Goal: Information Seeking & Learning: Learn about a topic

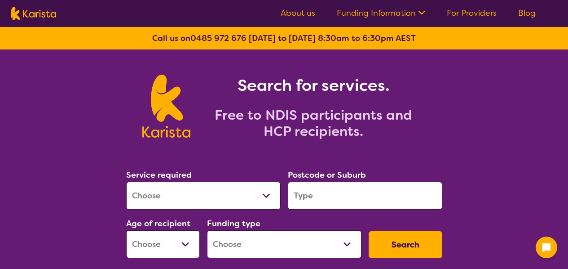
scroll to position [129, 0]
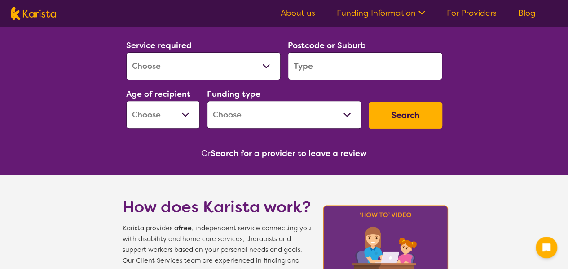
drag, startPoint x: 0, startPoint y: 0, endPoint x: 221, endPoint y: 61, distance: 229.3
click at [221, 61] on select "Allied Health Assistant Assessment ([MEDICAL_DATA] or [MEDICAL_DATA]) Behaviour…" at bounding box center [203, 66] width 155 height 28
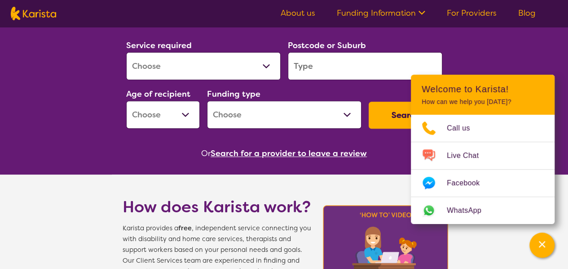
select select "[MEDICAL_DATA]"
click at [126, 52] on select "Allied Health Assistant Assessment ([MEDICAL_DATA] or [MEDICAL_DATA]) Behaviour…" at bounding box center [203, 66] width 155 height 28
click at [301, 66] on input "search" at bounding box center [365, 66] width 155 height 28
type input "3030"
click at [176, 117] on select "Early Childhood - 0 to 9 Child - 10 to 11 Adolescent - 12 to 17 Adult - 18 to 6…" at bounding box center [163, 115] width 74 height 28
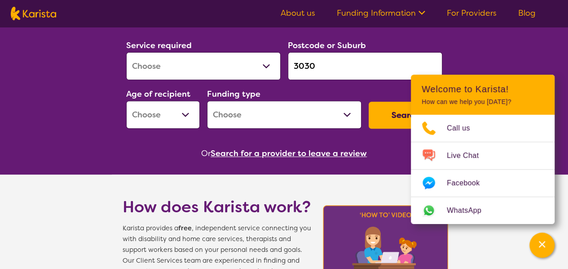
select select "AD"
click at [126, 101] on select "Early Childhood - 0 to 9 Child - 10 to 11 Adolescent - 12 to 17 Adult - 18 to 6…" at bounding box center [163, 115] width 74 height 28
click at [242, 126] on select "Home Care Package (HCP) National Disability Insurance Scheme (NDIS) I don't know" at bounding box center [284, 115] width 155 height 28
select select "NDIS"
click at [207, 101] on select "Home Care Package (HCP) National Disability Insurance Scheme (NDIS) I don't know" at bounding box center [284, 115] width 155 height 28
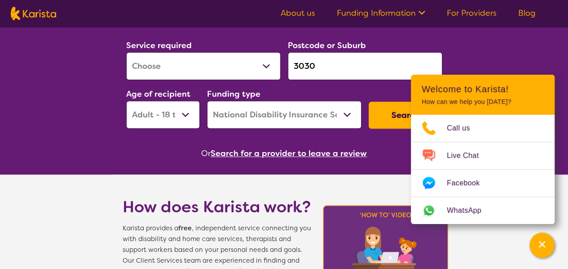
click at [390, 121] on button "Search" at bounding box center [406, 115] width 74 height 27
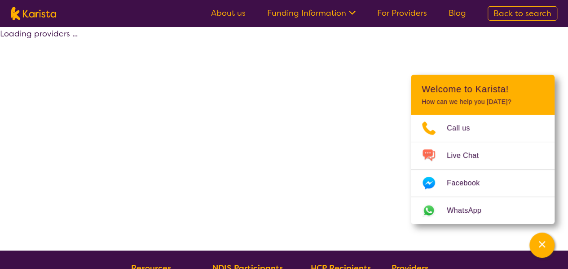
select select "by_score"
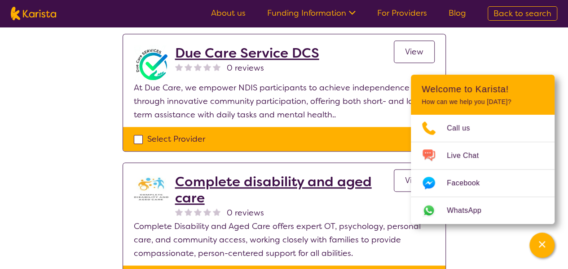
scroll to position [439, 0]
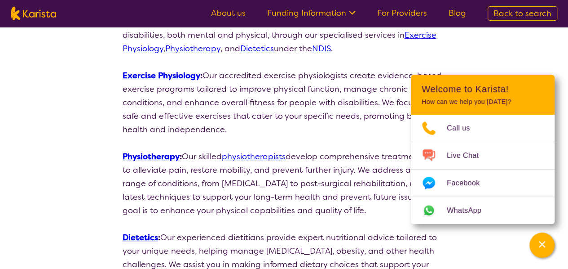
scroll to position [157, 0]
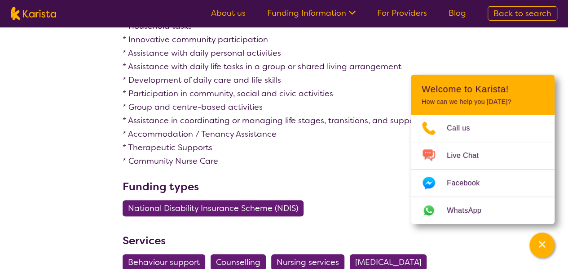
scroll to position [368, 0]
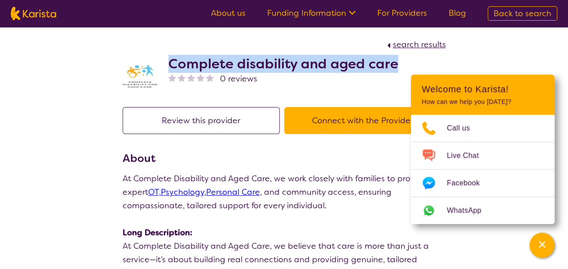
drag, startPoint x: 396, startPoint y: 67, endPoint x: 172, endPoint y: 68, distance: 224.6
click at [172, 68] on div "Complete disability and aged care 0 reviews" at bounding box center [284, 73] width 323 height 45
copy h2 "Complete disability and aged care"
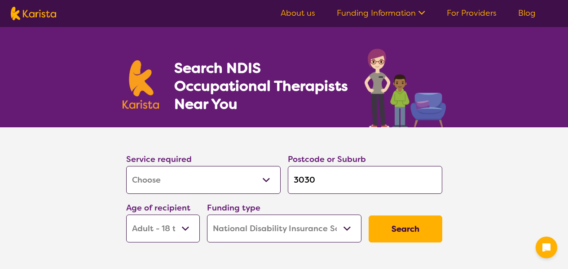
select select "[MEDICAL_DATA]"
select select "AD"
select select "NDIS"
select select "[MEDICAL_DATA]"
select select "AD"
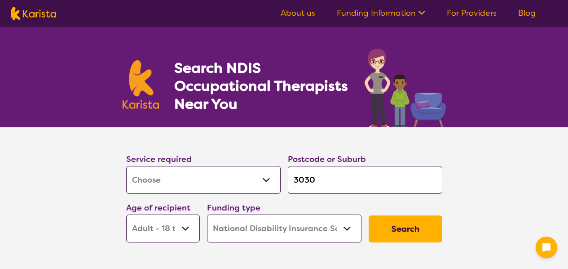
select select "NDIS"
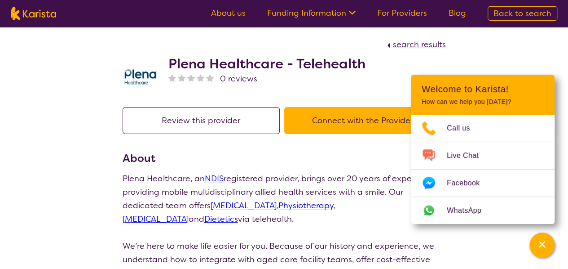
click at [367, 125] on button "Connect with the Provider" at bounding box center [362, 120] width 157 height 27
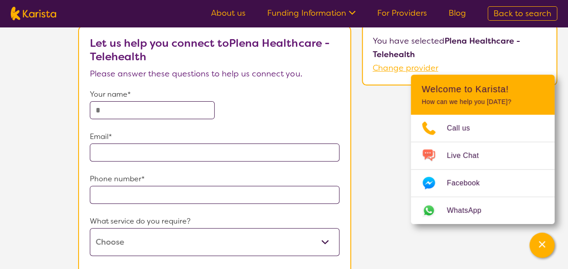
scroll to position [66, 0]
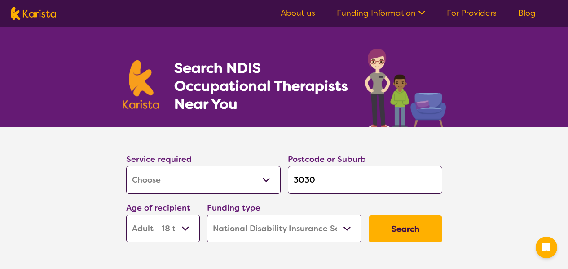
select select "[MEDICAL_DATA]"
select select "AD"
select select "NDIS"
select select "[MEDICAL_DATA]"
select select "AD"
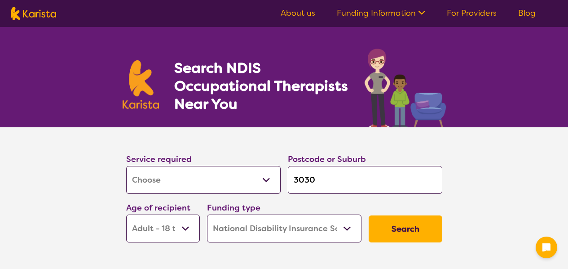
select select "NDIS"
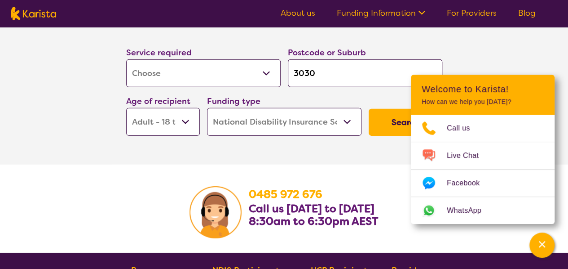
scroll to position [1361, 0]
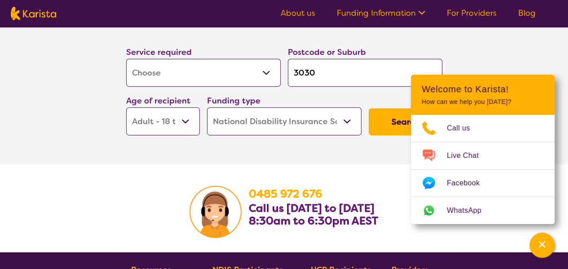
click at [377, 115] on button "Search" at bounding box center [406, 121] width 74 height 27
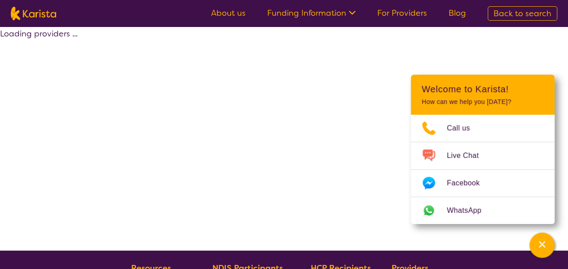
select select "by_score"
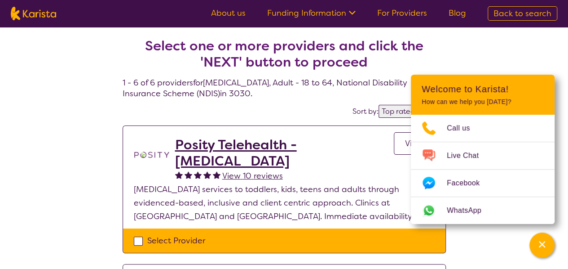
drag, startPoint x: 315, startPoint y: 144, endPoint x: 25, endPoint y: 123, distance: 291.5
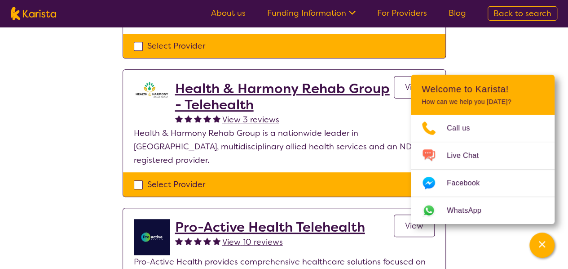
scroll to position [194, 0]
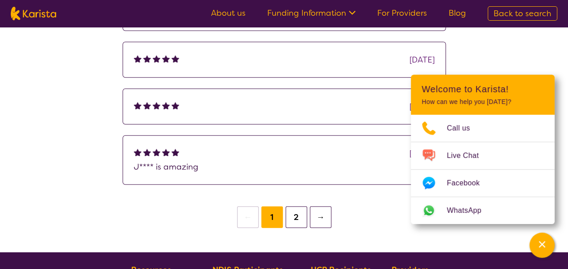
scroll to position [1416, 0]
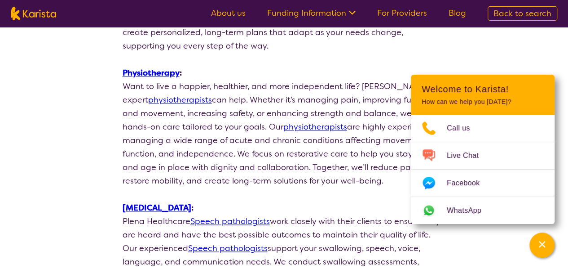
scroll to position [482, 0]
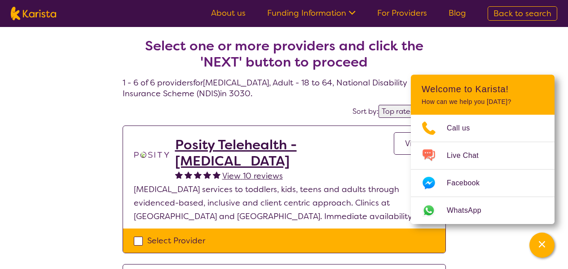
select select "by_score"
